Goal: Task Accomplishment & Management: Manage account settings

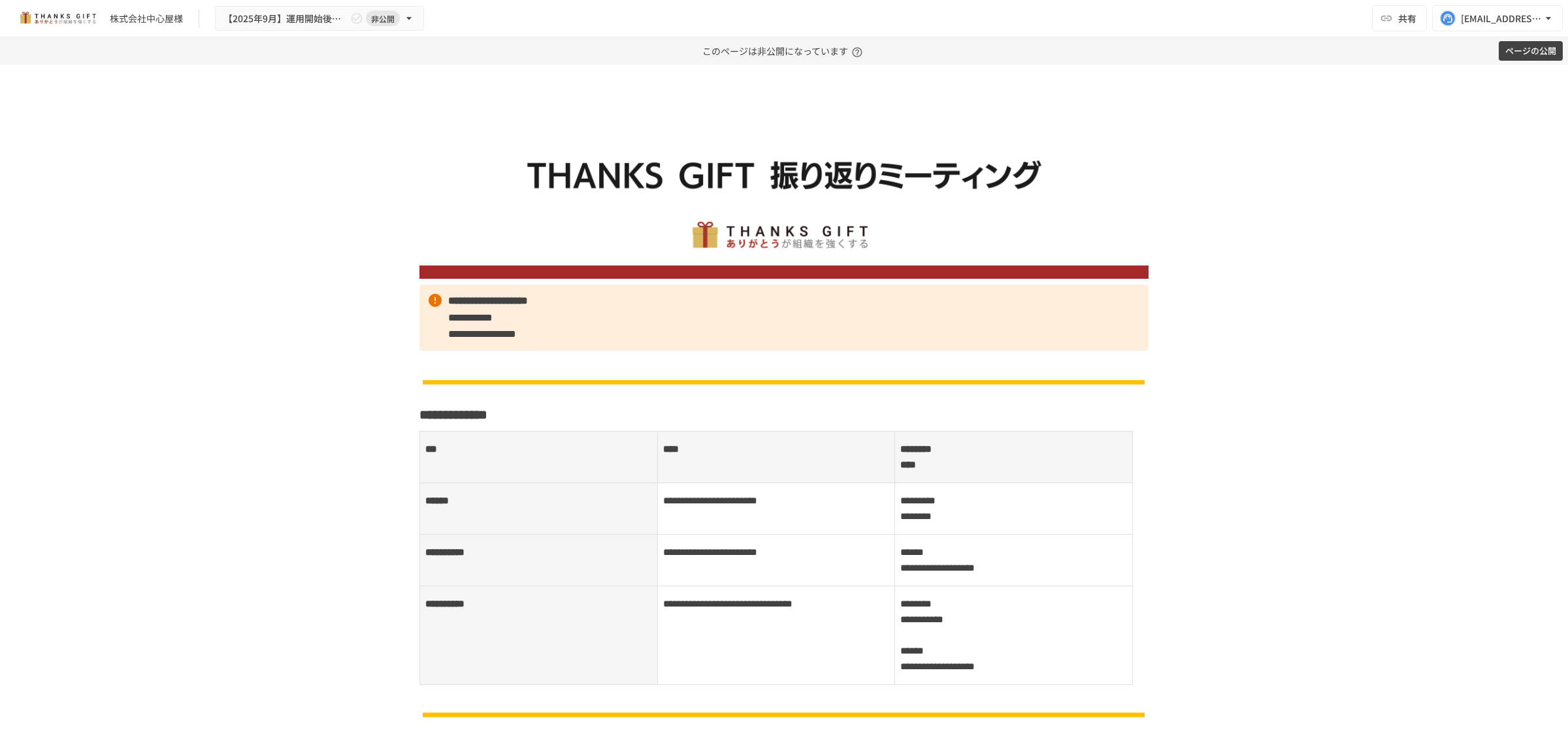
click at [1557, 51] on button "ページの公開" at bounding box center [1530, 51] width 64 height 20
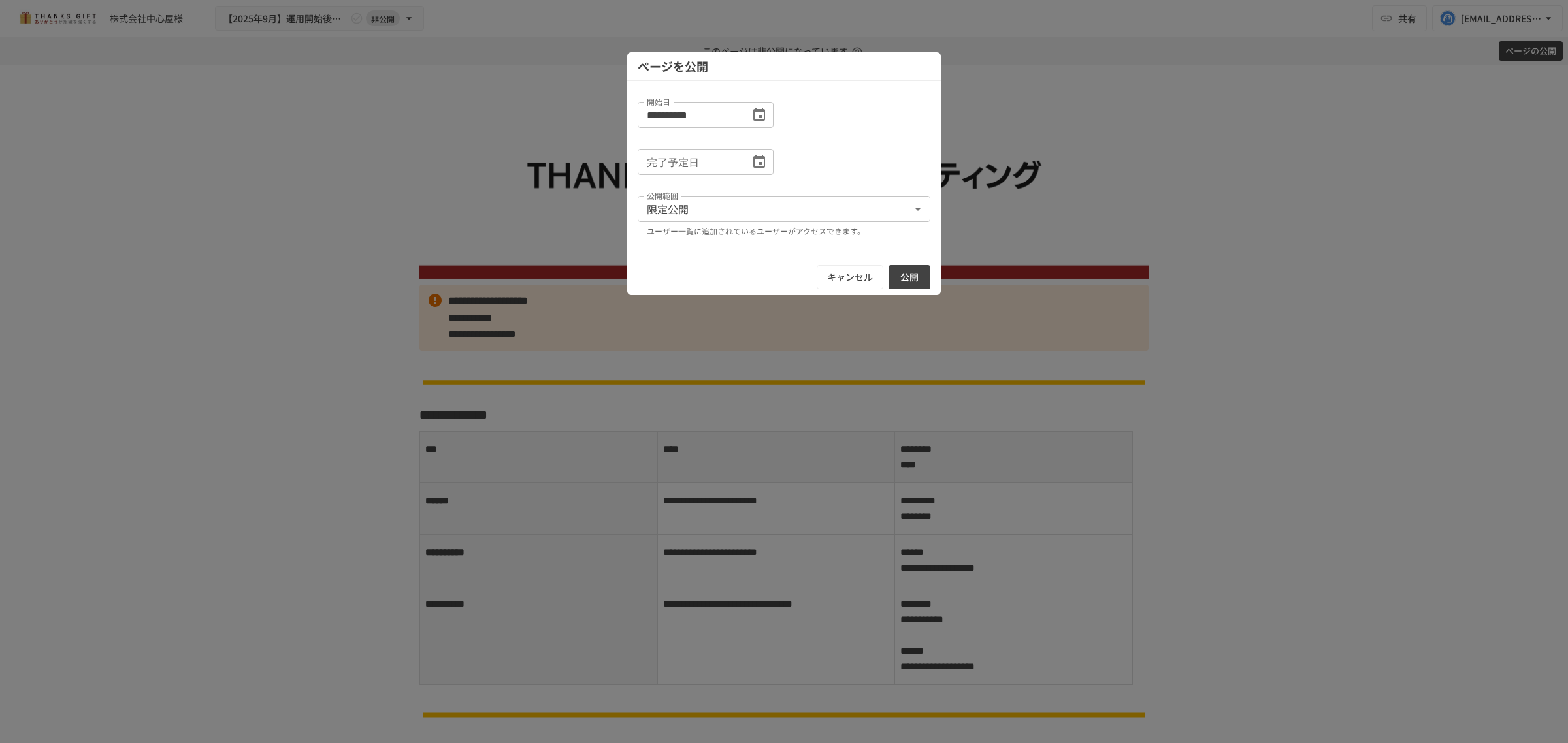
click at [916, 272] on button "公開" at bounding box center [909, 277] width 42 height 24
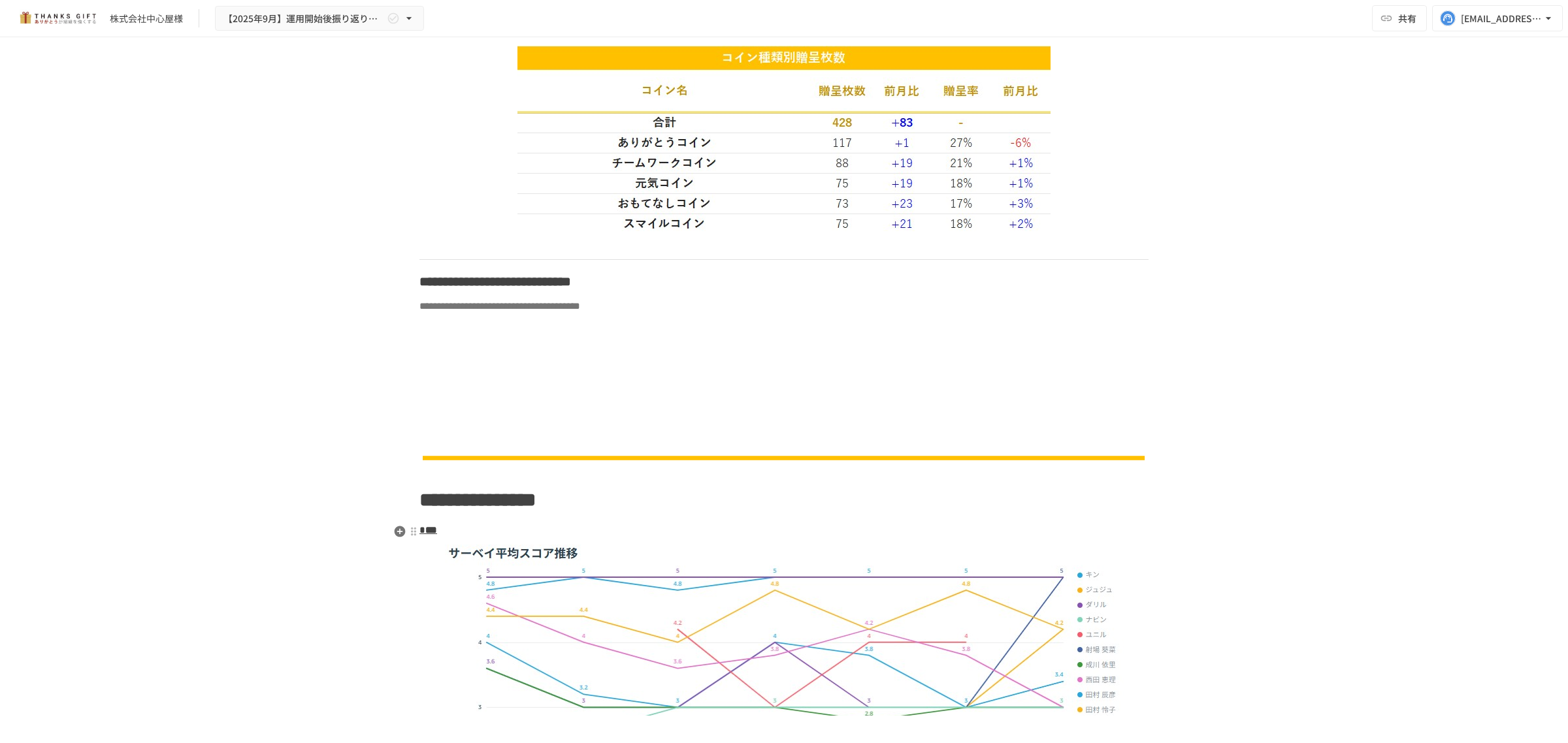
scroll to position [2367, 0]
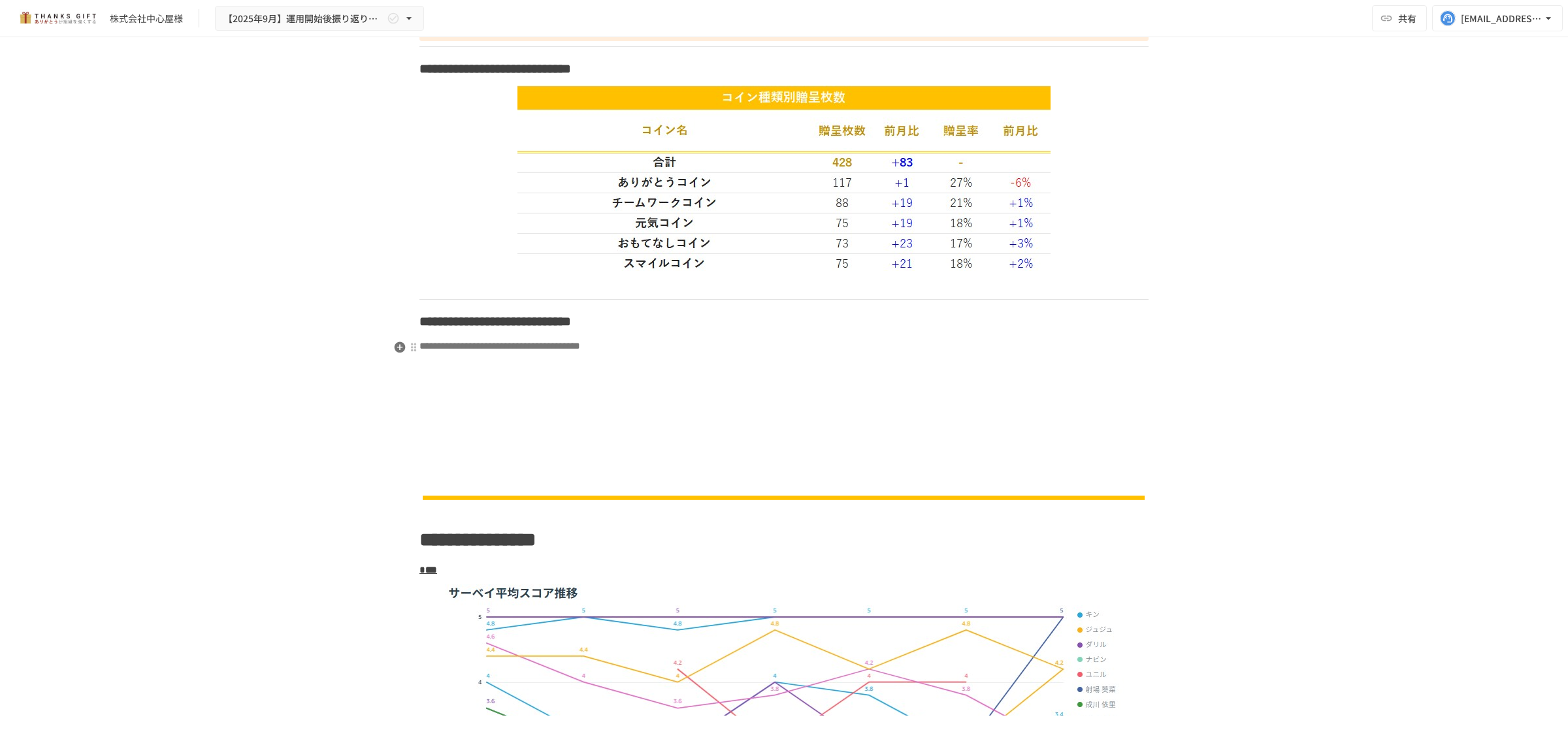
click at [833, 351] on p "**********" at bounding box center [784, 345] width 729 height 17
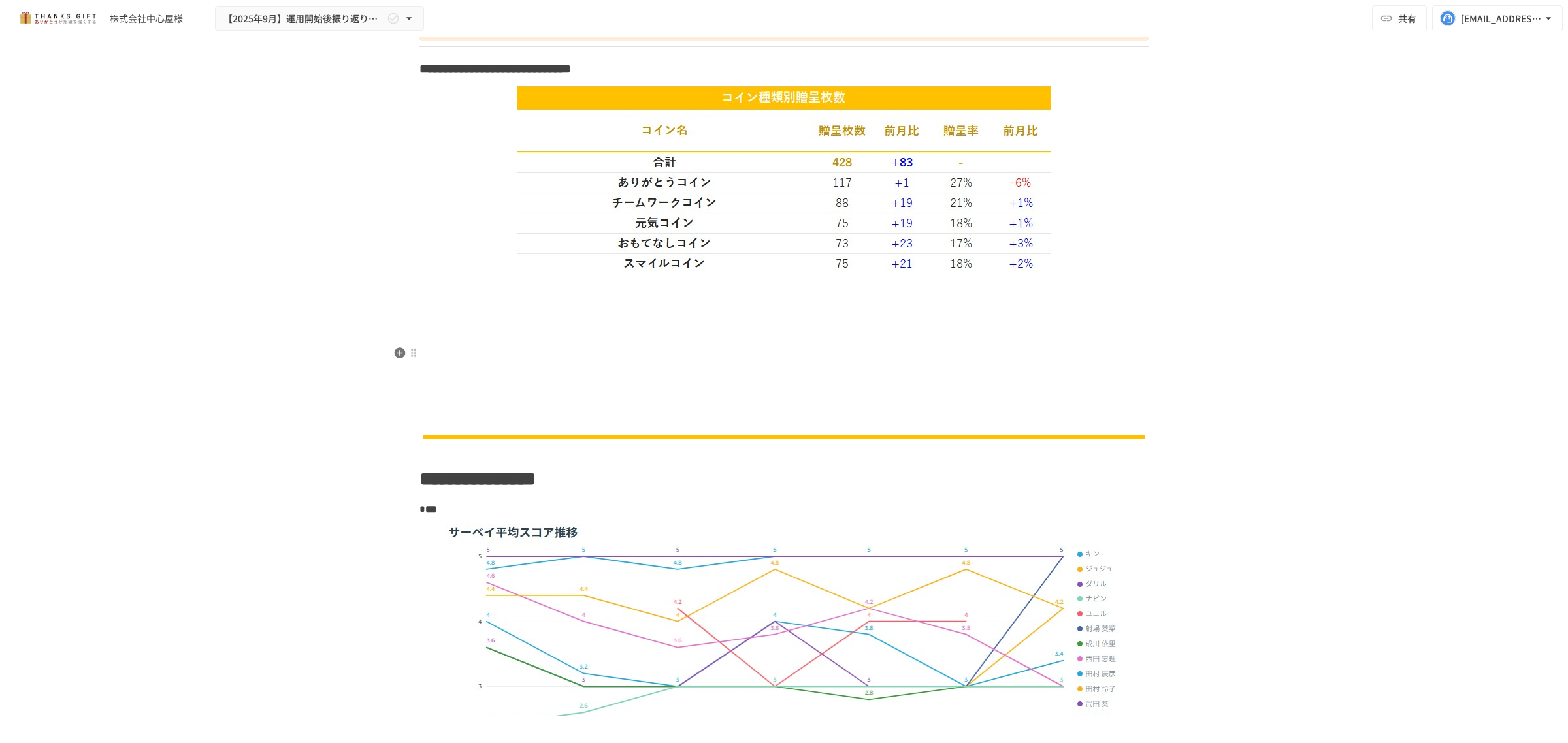
click at [817, 353] on p at bounding box center [784, 351] width 729 height 17
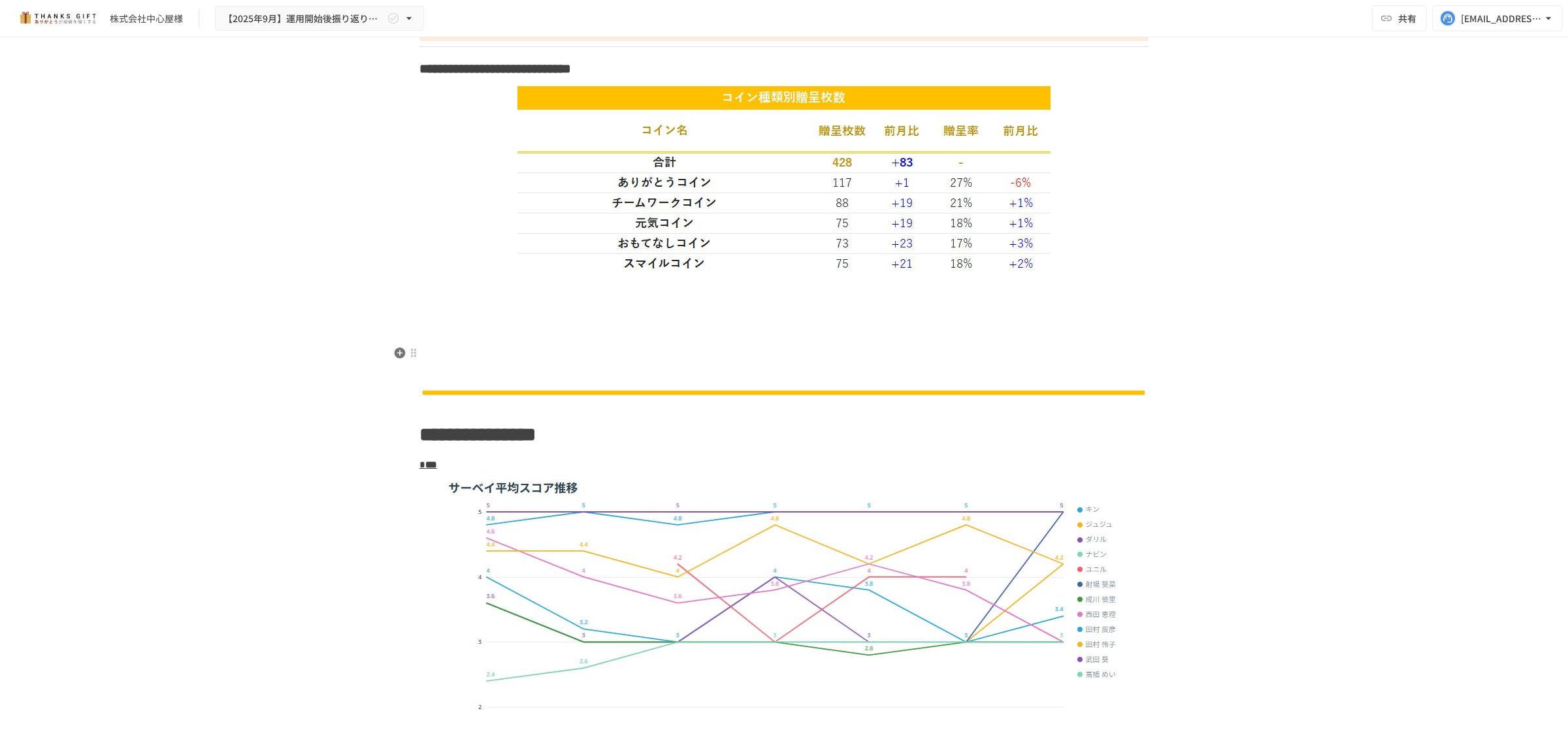
click at [812, 353] on p at bounding box center [784, 351] width 729 height 17
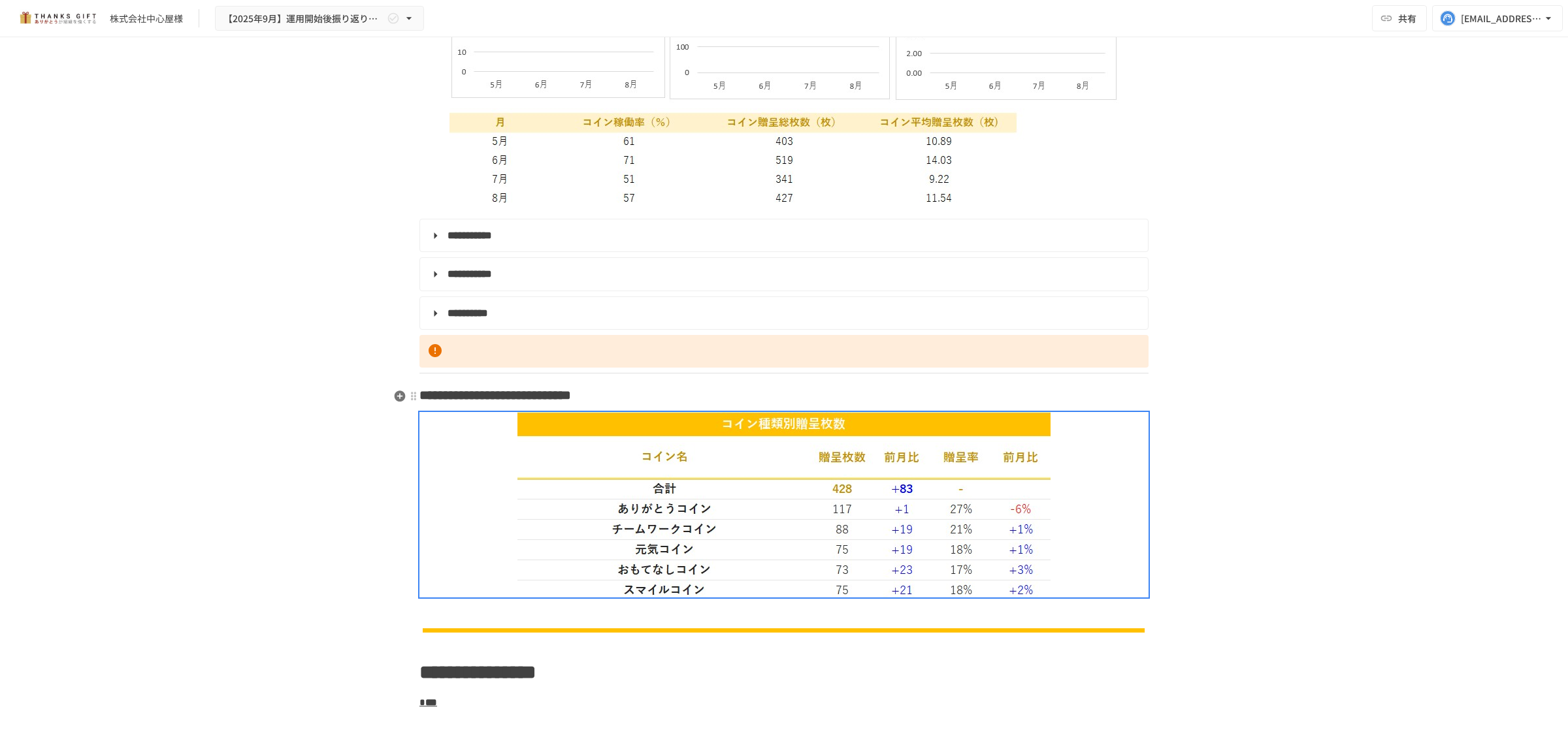
scroll to position [1877, 0]
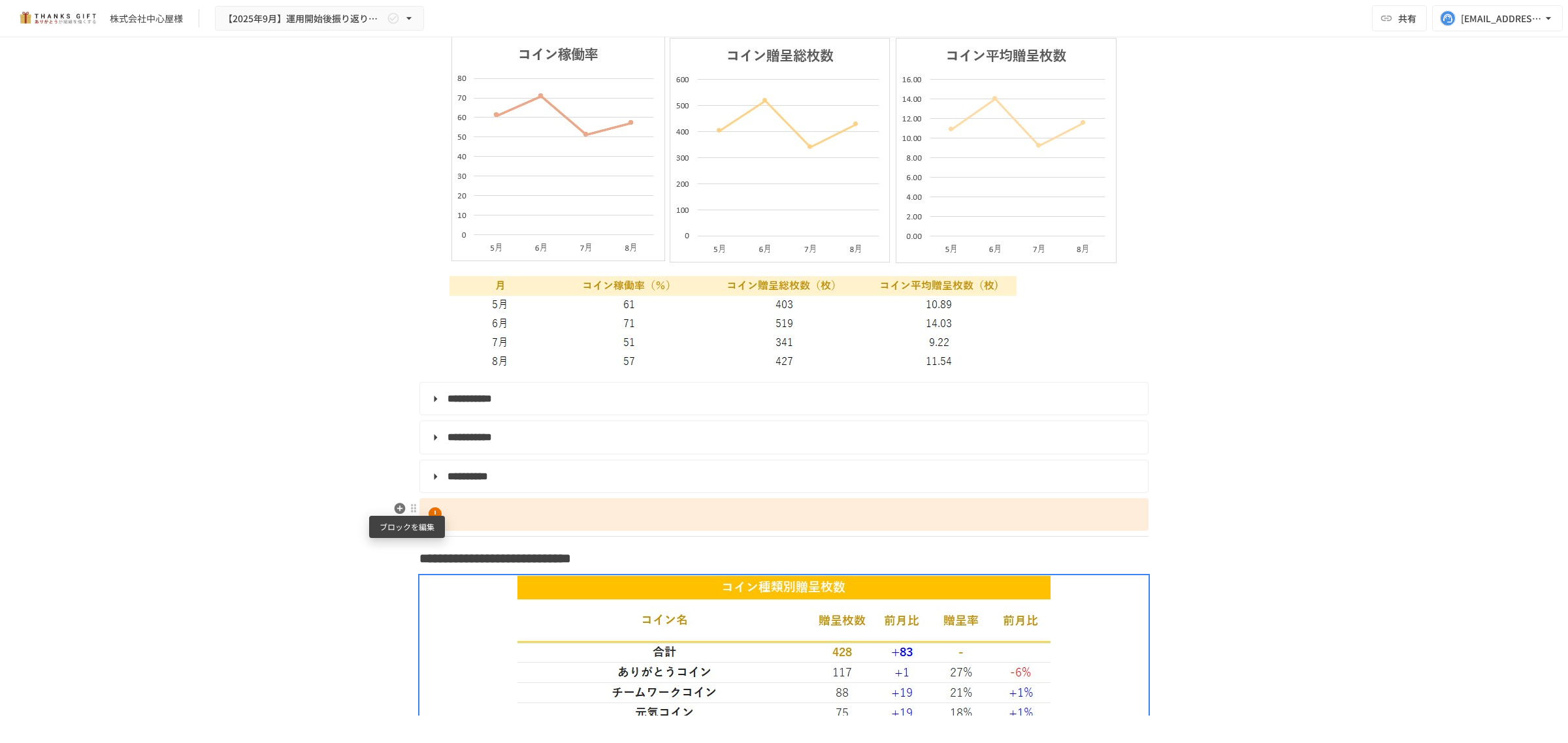
click at [409, 510] on div at bounding box center [414, 508] width 11 height 11
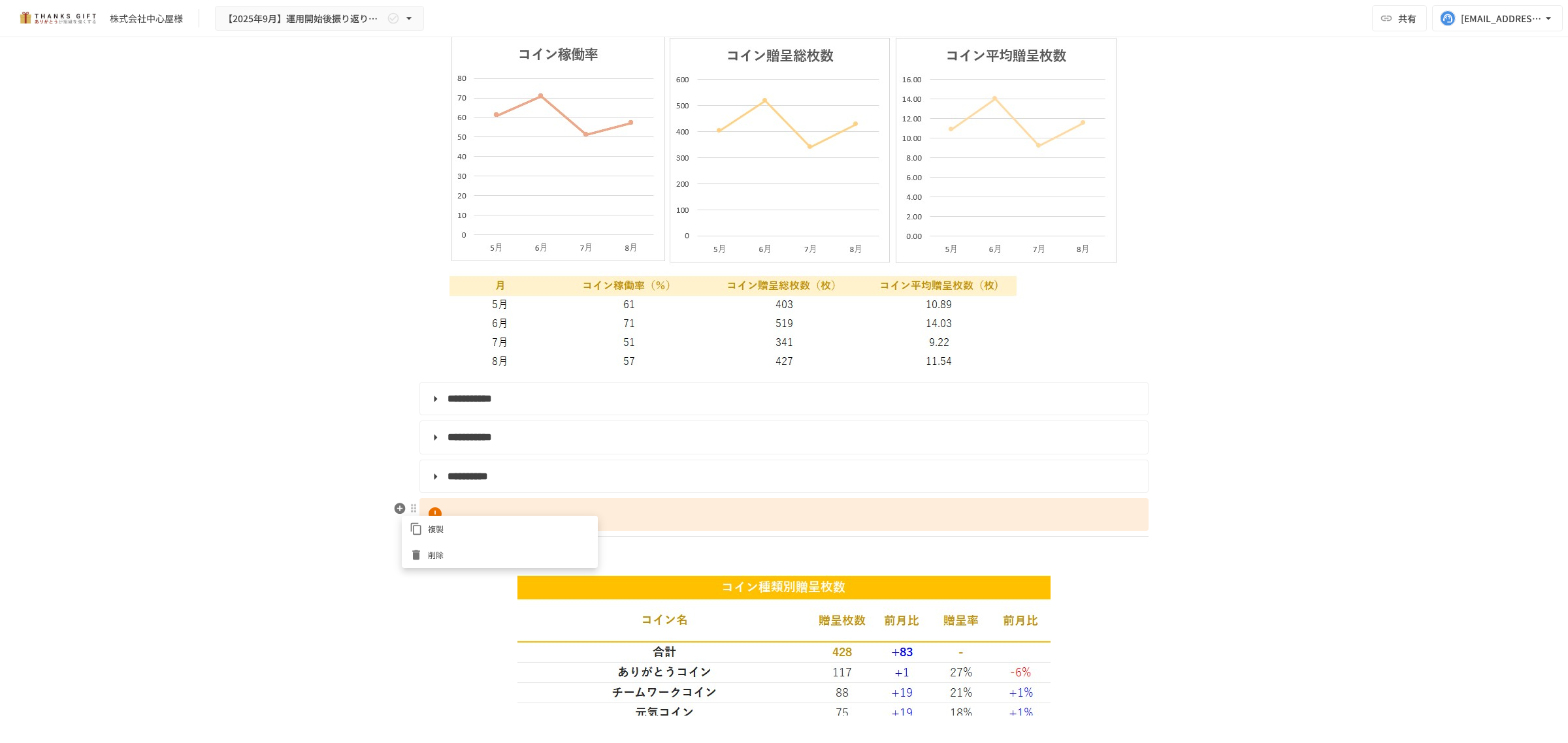
click at [435, 557] on span "削除" at bounding box center [509, 555] width 162 height 13
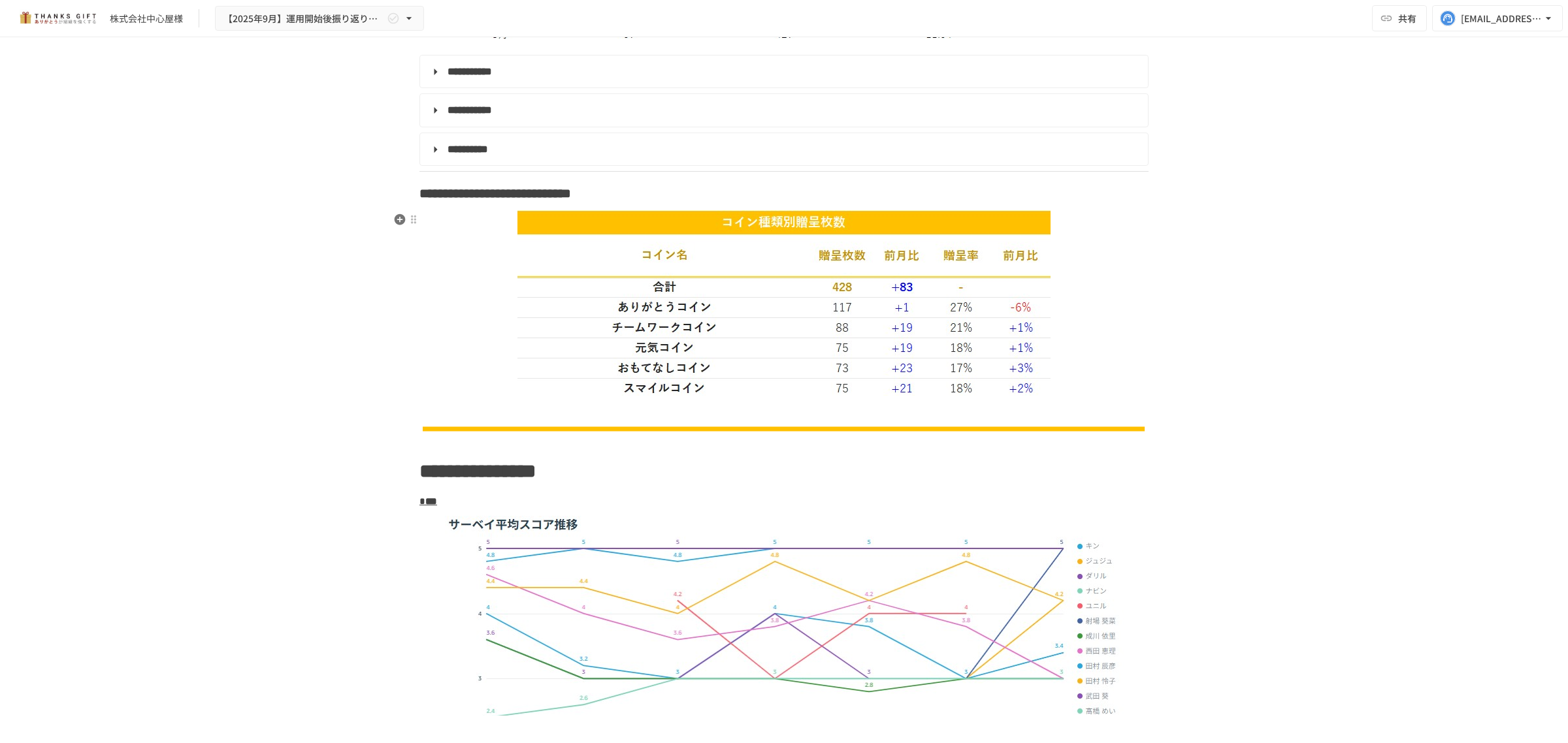
scroll to position [2530, 0]
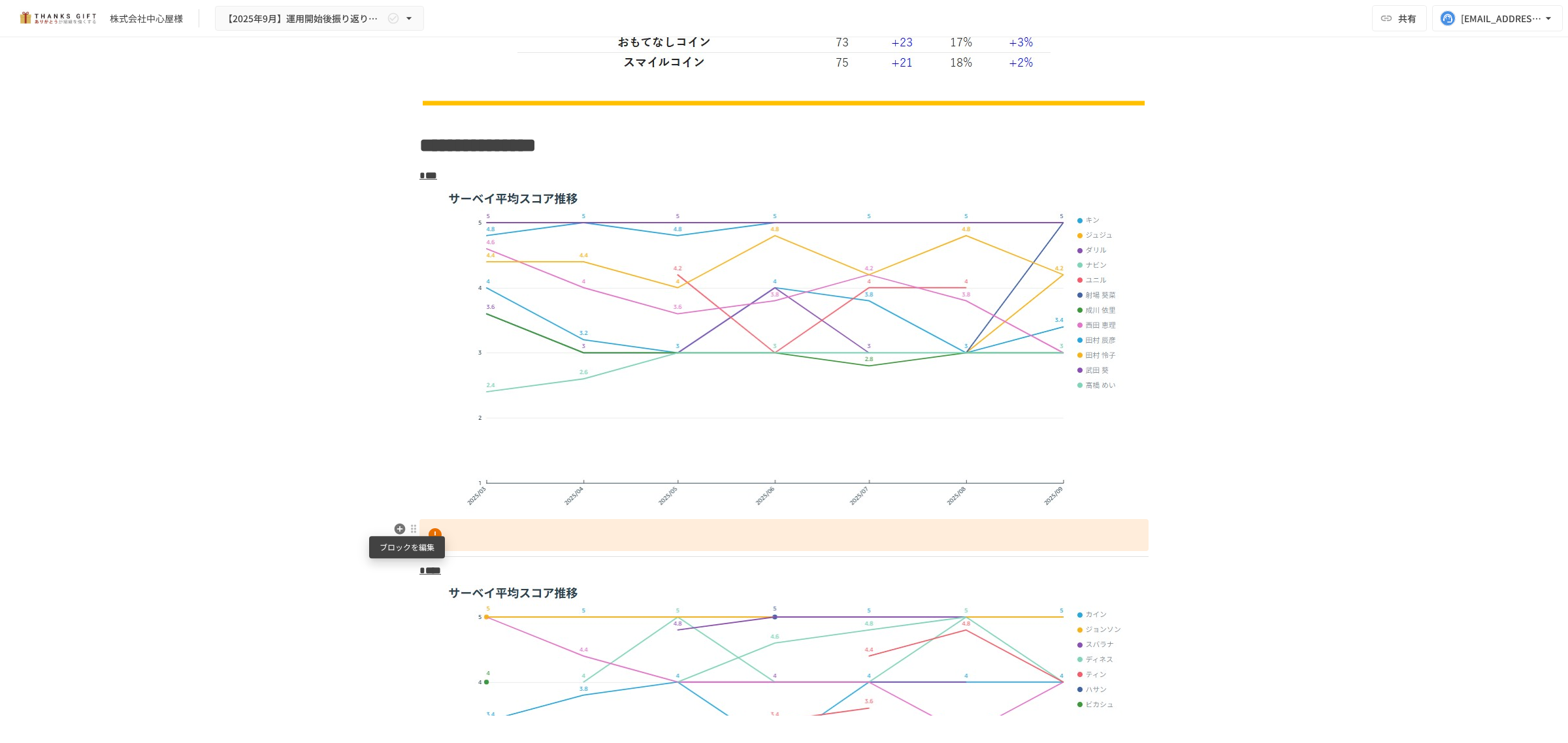
click at [409, 531] on div at bounding box center [414, 529] width 11 height 11
click at [435, 572] on span "削除" at bounding box center [509, 575] width 162 height 13
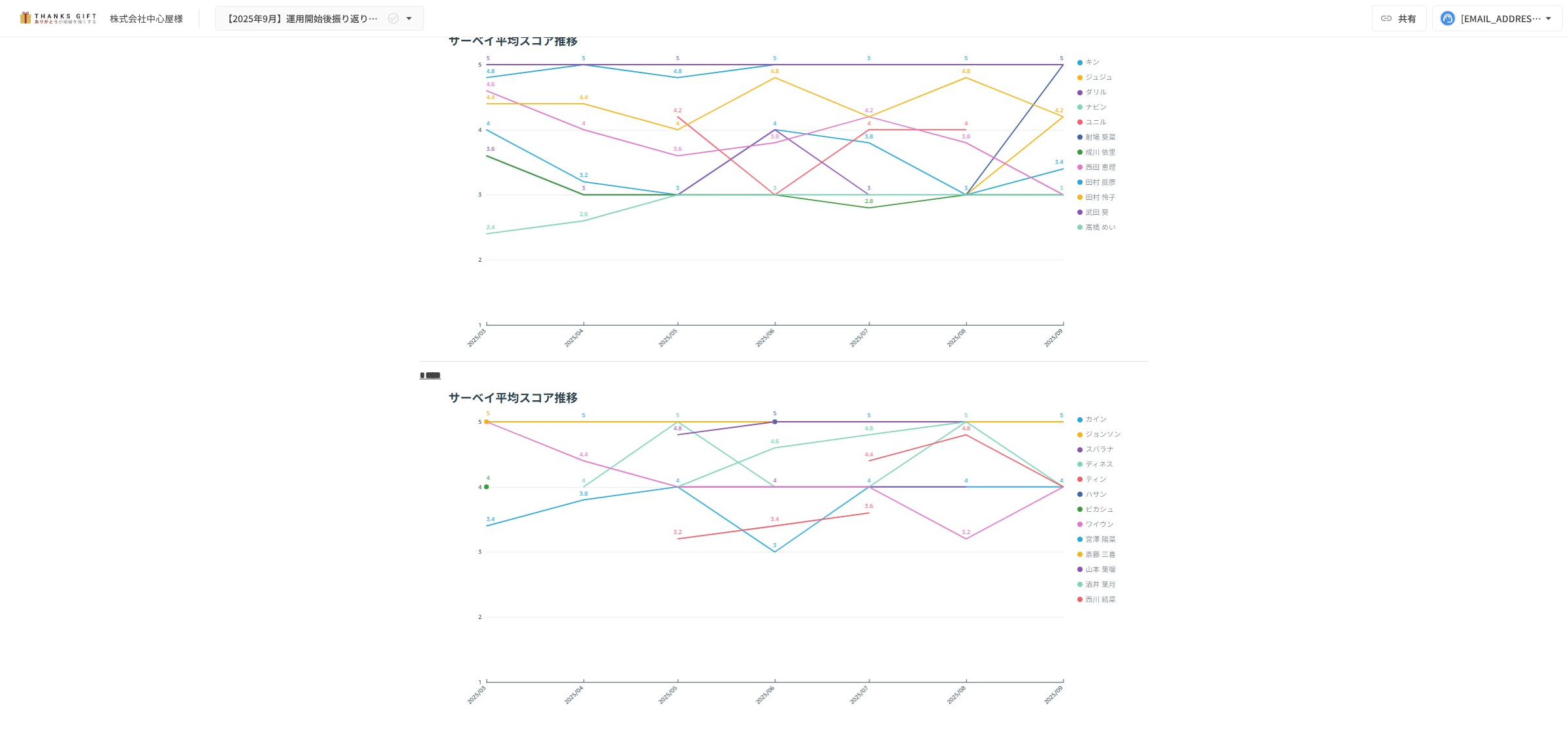
scroll to position [2857, 0]
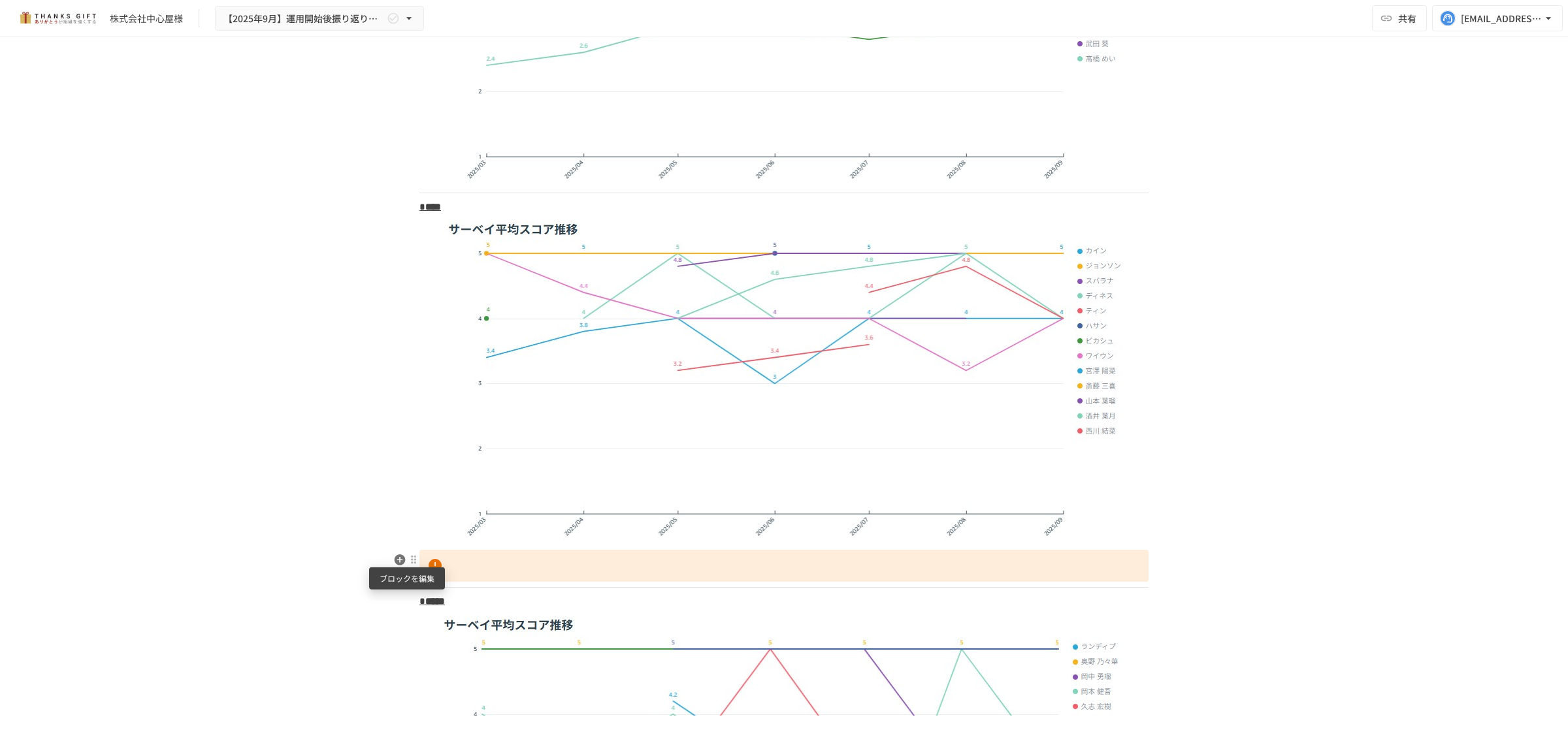
click at [409, 563] on div at bounding box center [414, 560] width 11 height 11
click at [428, 605] on span "削除" at bounding box center [509, 606] width 162 height 13
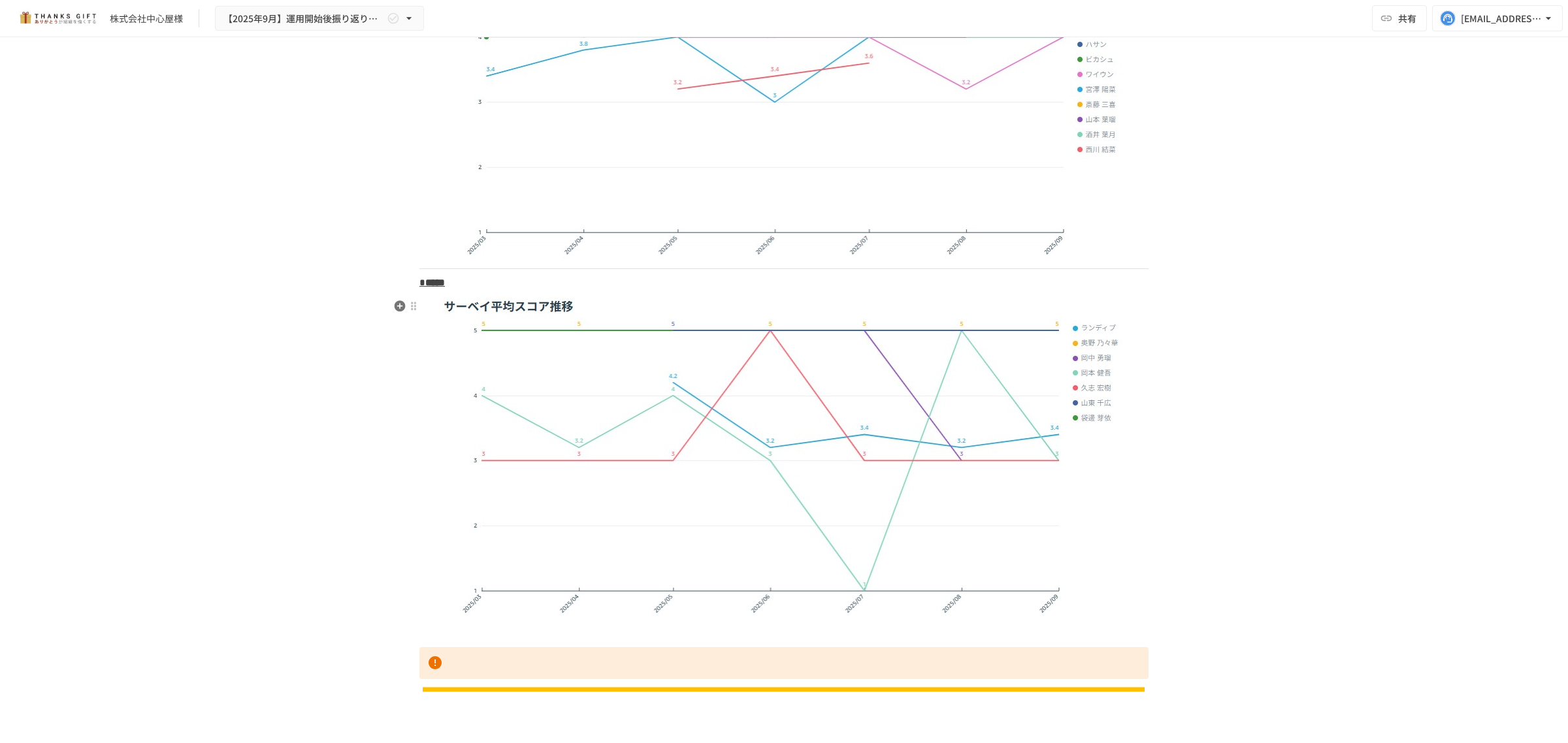
scroll to position [3183, 0]
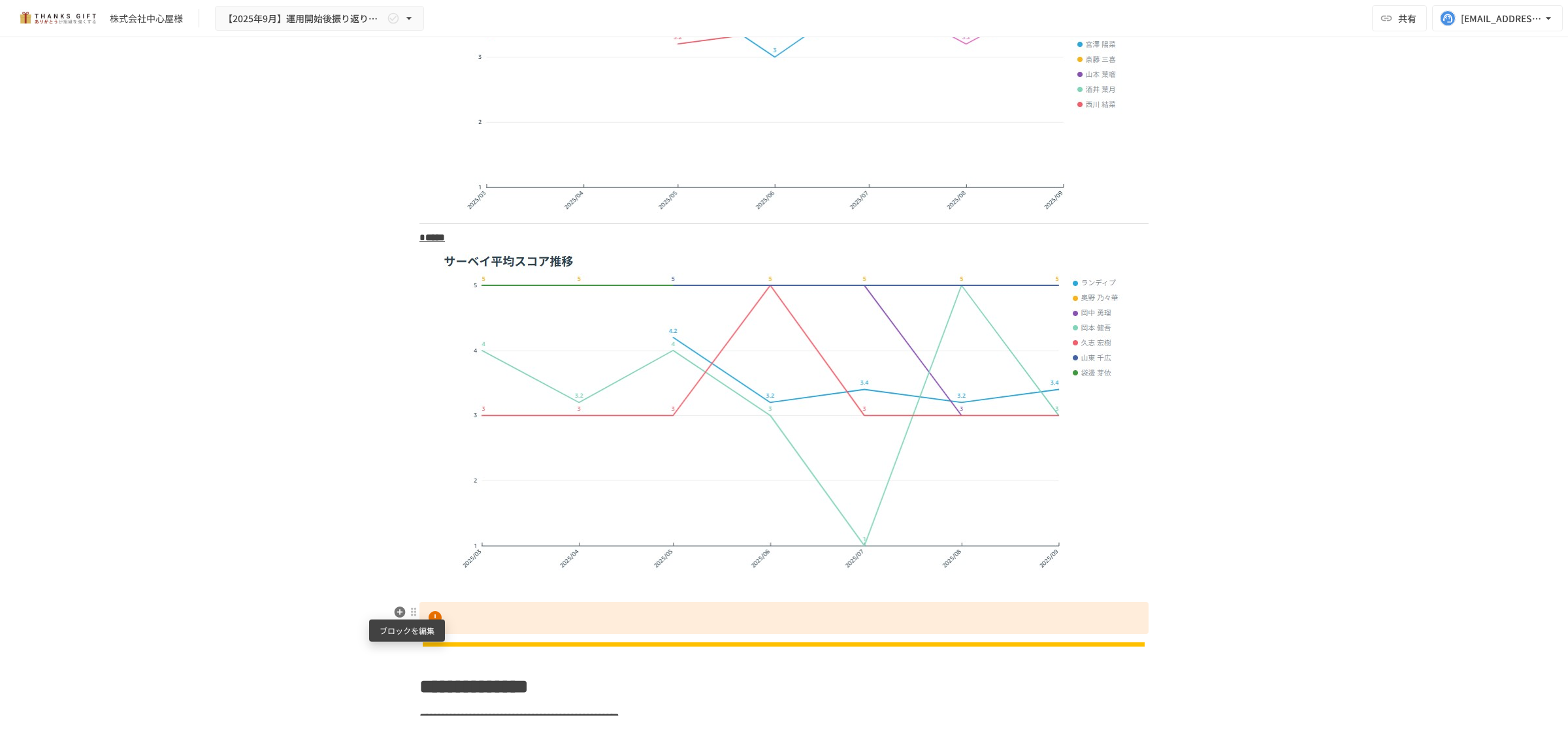
click at [410, 609] on div at bounding box center [414, 612] width 11 height 11
click at [439, 658] on span "削除" at bounding box center [509, 659] width 162 height 13
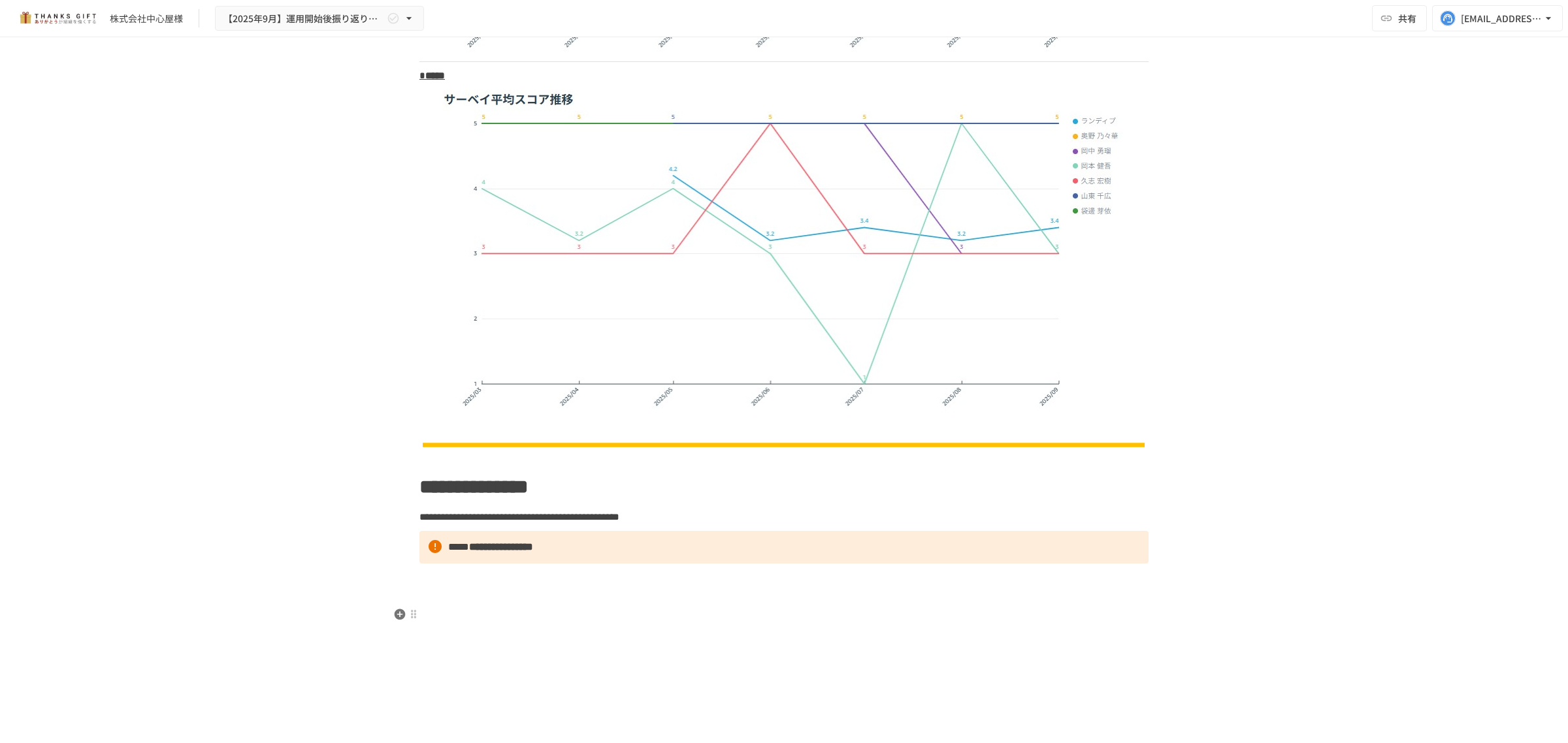
scroll to position [3346, 0]
drag, startPoint x: 419, startPoint y: 492, endPoint x: 1033, endPoint y: 576, distance: 619.7
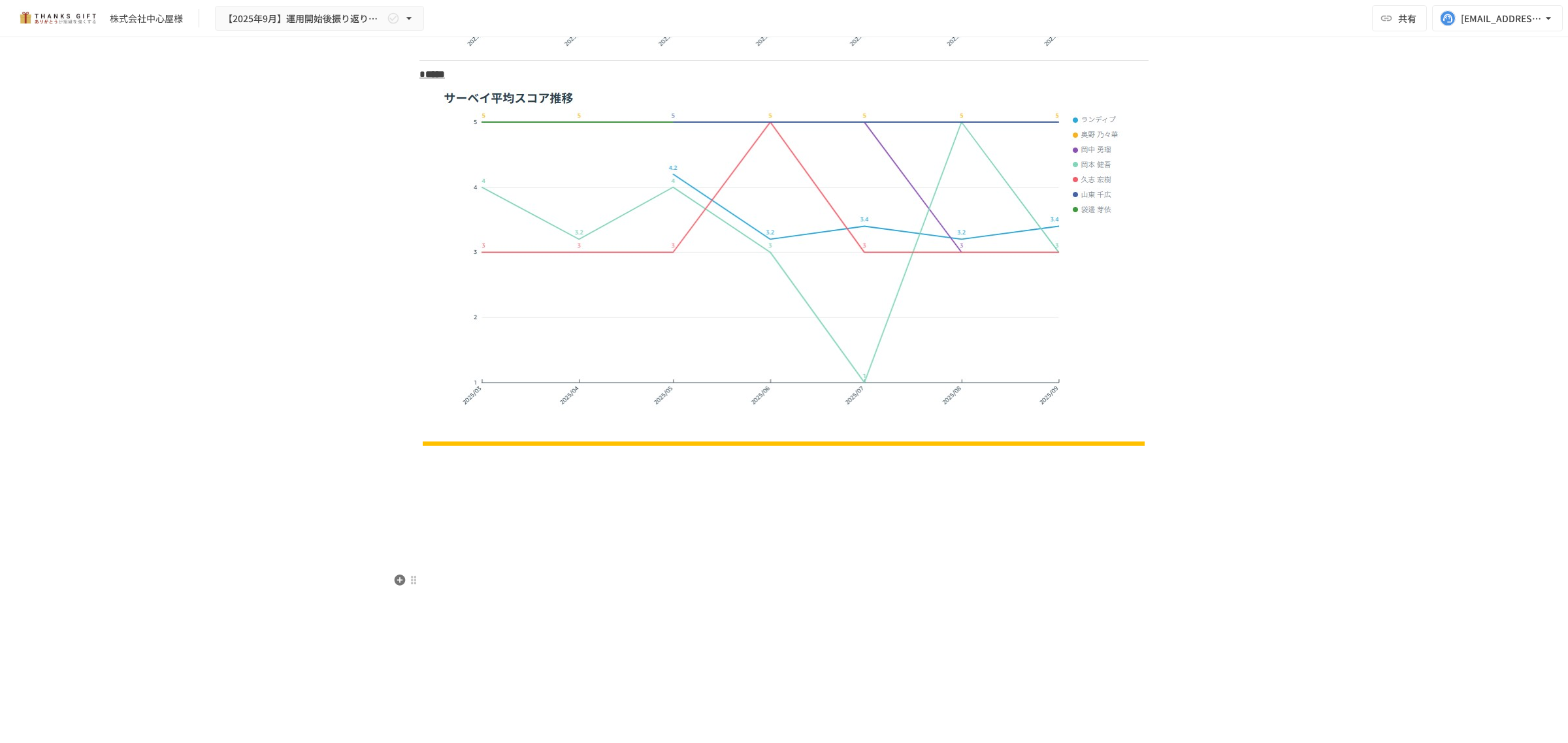
click at [971, 587] on p at bounding box center [784, 579] width 729 height 17
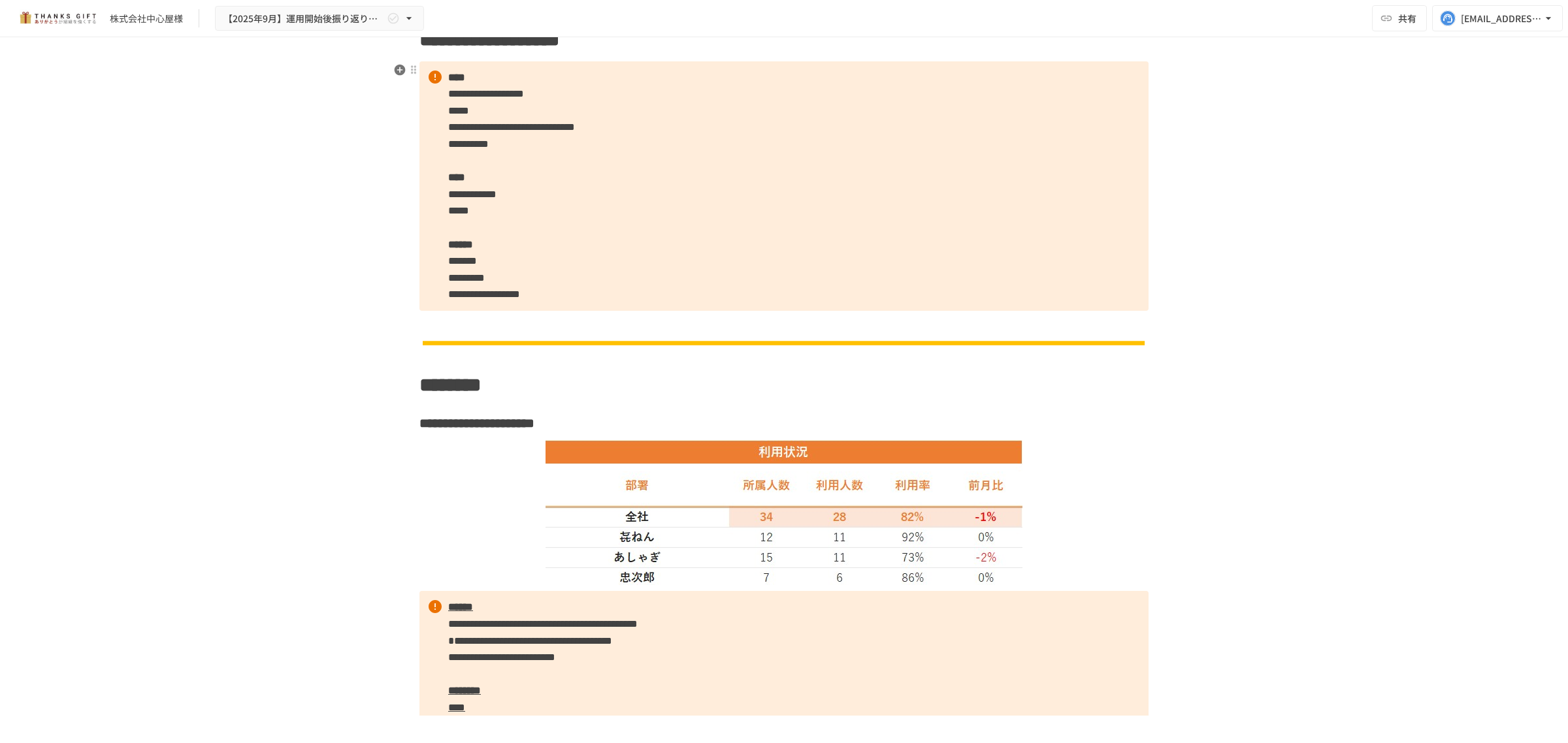
scroll to position [694, 0]
